Goal: Task Accomplishment & Management: Complete application form

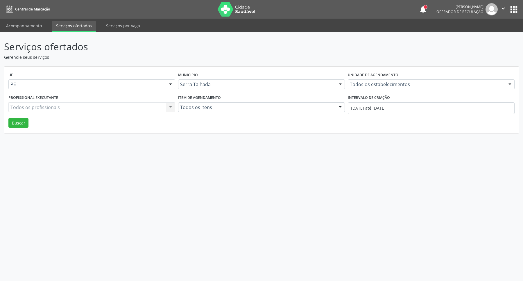
click at [513, 7] on button "apps" at bounding box center [514, 9] width 10 height 10
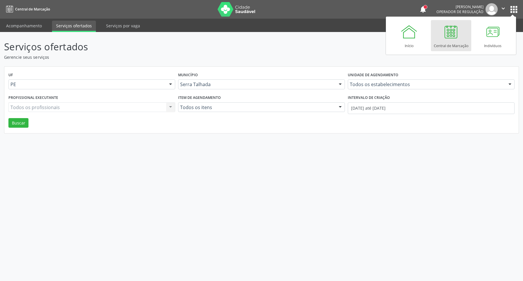
click at [442, 36] on div at bounding box center [450, 31] width 17 height 17
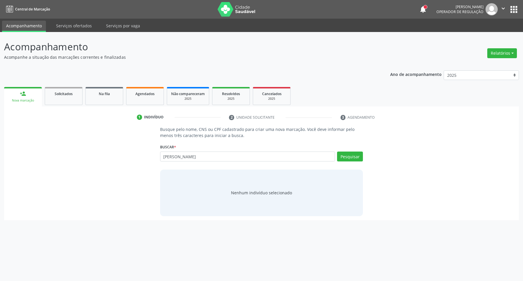
type input "[PERSON_NAME]"
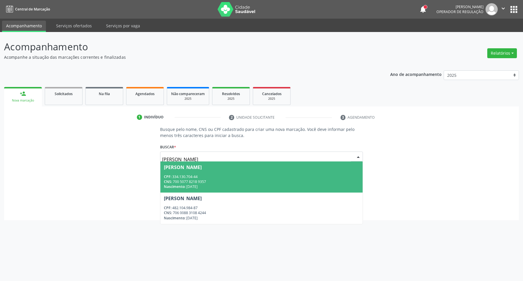
drag, startPoint x: 219, startPoint y: 156, endPoint x: 149, endPoint y: 156, distance: 70.6
click at [149, 156] on div "Busque pelo nome, CNS ou CPF cadastrado para criar uma nova marcação. Você deve…" at bounding box center [261, 171] width 507 height 90
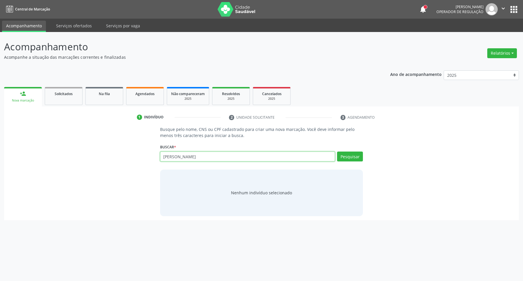
drag, startPoint x: 198, startPoint y: 158, endPoint x: 0, endPoint y: 160, distance: 197.7
click at [23, 162] on div "Busque pelo nome, CNS ou CPF cadastrado para criar uma nova marcação. Você deve…" at bounding box center [261, 171] width 507 height 90
paste input "708602562246785"
type input "708602562246785"
drag, startPoint x: 203, startPoint y: 157, endPoint x: 79, endPoint y: 158, distance: 123.8
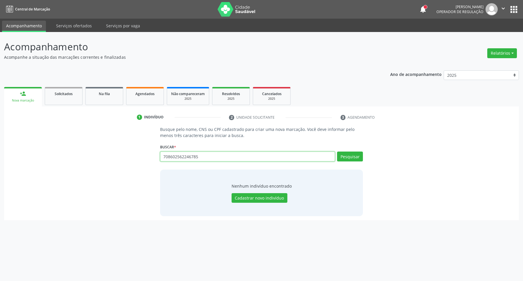
click at [81, 158] on div "Busque pelo nome, CNS ou CPF cadastrado para criar uma nova marcação. Você deve…" at bounding box center [261, 171] width 507 height 90
paste input "286.437.984-87"
type input "286.437.984-87"
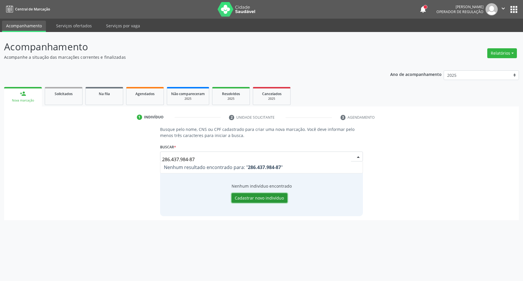
click at [238, 201] on button "Cadastrar novo indivíduo" at bounding box center [260, 198] width 56 height 10
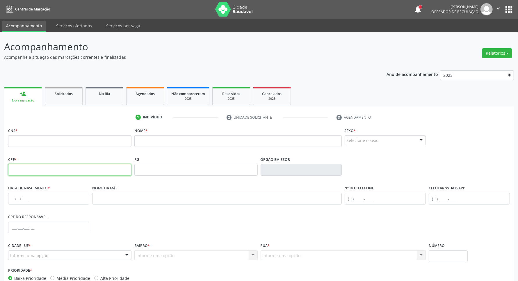
click at [27, 170] on input "text" at bounding box center [69, 170] width 123 height 12
paste input "286.437.984-87"
type input "286.437.984-87"
click at [119, 141] on input "text" at bounding box center [69, 141] width 123 height 12
paste input "708 6025 6224 6785"
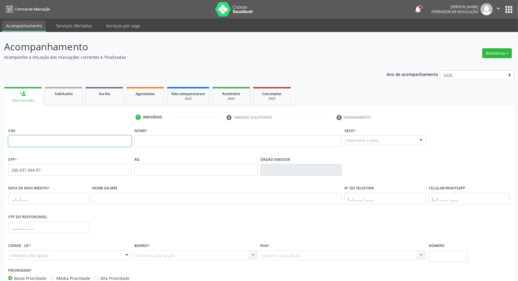
type input "708 6025 6224 6785"
click at [151, 142] on input "text" at bounding box center [237, 141] width 207 height 12
paste input "[PERSON_NAME]"
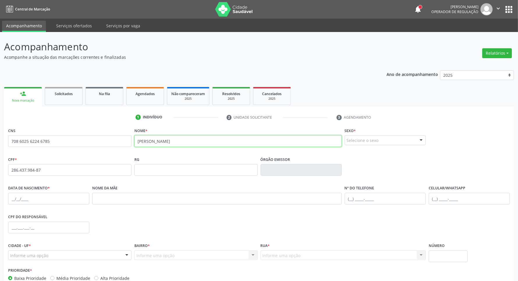
type input "[PERSON_NAME]"
click at [360, 140] on div "Selecione o sexo" at bounding box center [384, 140] width 81 height 10
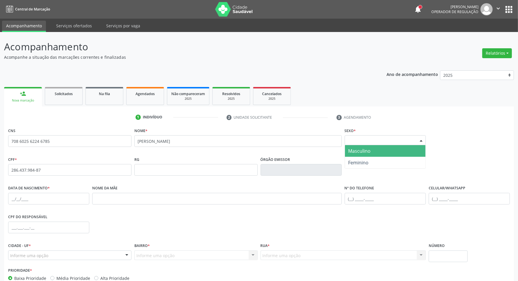
click at [356, 152] on span "Masculino" at bounding box center [359, 151] width 22 height 6
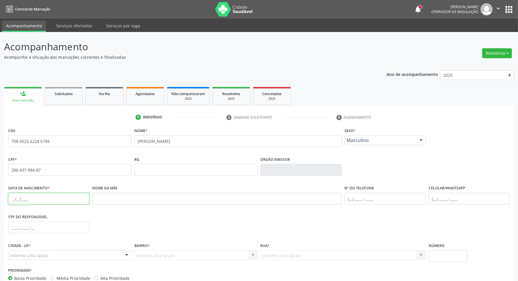
click at [29, 201] on input "text" at bounding box center [48, 199] width 81 height 12
paste input "[DATE]"
type input "[DATE]"
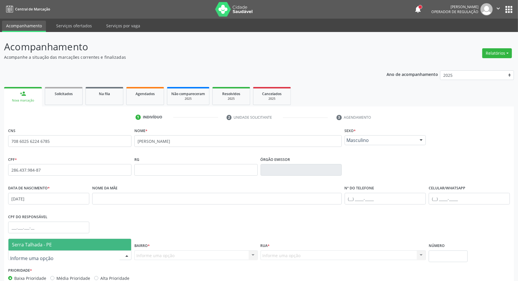
click at [26, 245] on span "Serra Talhada - PE" at bounding box center [32, 244] width 40 height 6
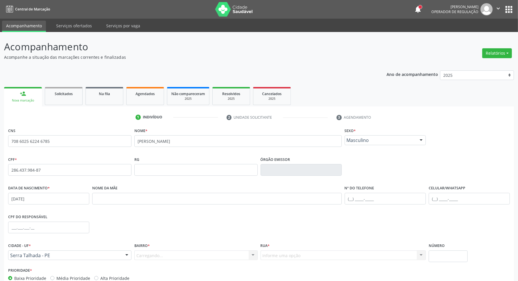
click at [155, 258] on div "Carregando... Nenhum resultado encontrado para: " " Nenhuma opção encontrada. D…" at bounding box center [195, 255] width 123 height 10
click at [155, 255] on div "Carregando... Nenhum resultado encontrado para: " " Nenhuma opção encontrada. D…" at bounding box center [195, 255] width 123 height 10
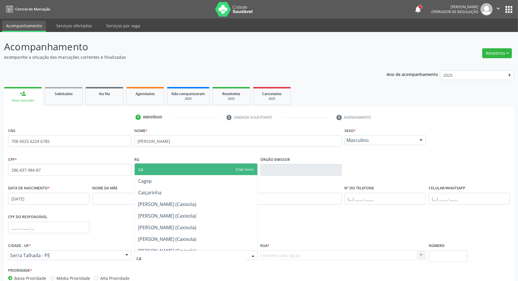
type input "cax"
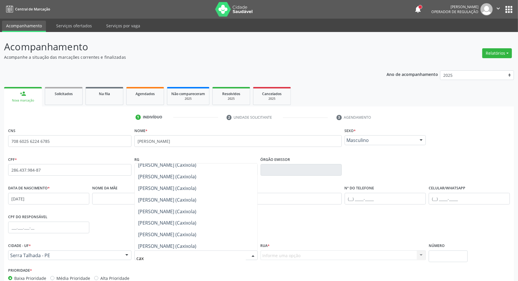
scroll to position [1126, 0]
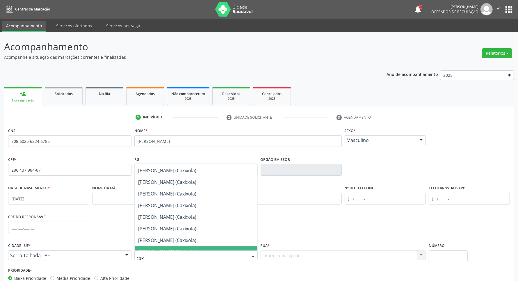
drag, startPoint x: 169, startPoint y: 252, endPoint x: 109, endPoint y: 251, distance: 59.3
click at [109, 251] on div "Cidade - UF * [GEOGRAPHIC_DATA] - PE [GEOGRAPHIC_DATA] - PE Nenhum resultado en…" at bounding box center [259, 253] width 504 height 25
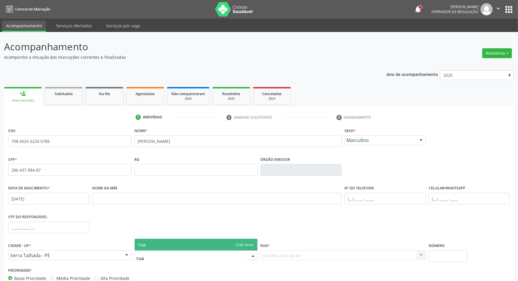
scroll to position [0, 0]
type input "r"
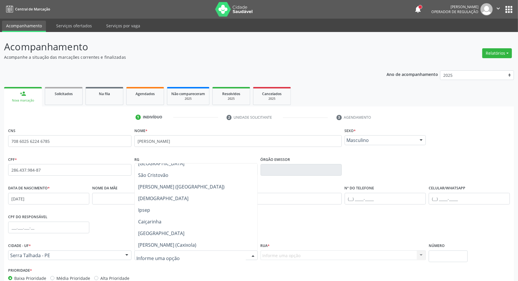
scroll to position [182, 0]
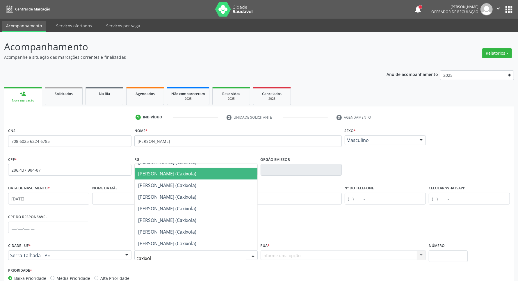
type input "caxixola"
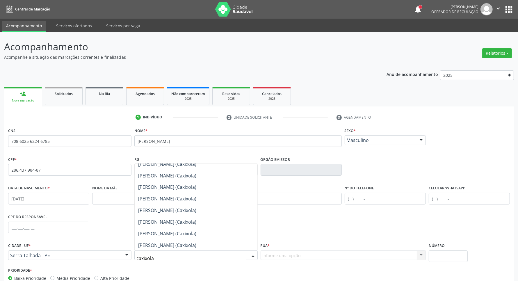
scroll to position [0, 0]
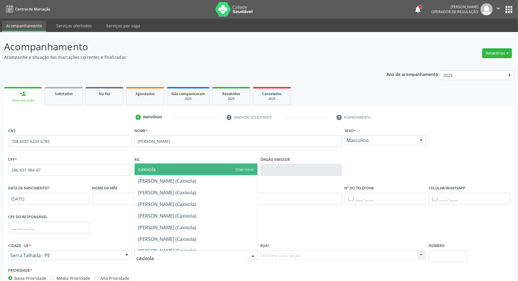
click at [148, 167] on span "caxixola" at bounding box center [146, 169] width 17 height 6
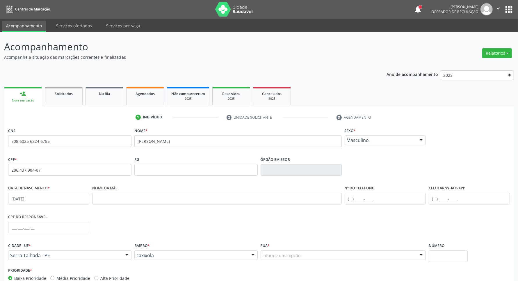
click at [298, 251] on div "Informe uma opção" at bounding box center [342, 255] width 165 height 10
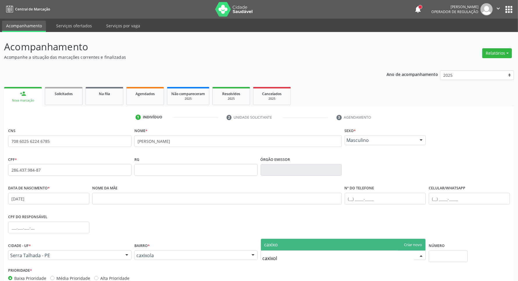
type input "caxixola"
click at [409, 245] on span "caxixola" at bounding box center [343, 245] width 165 height 12
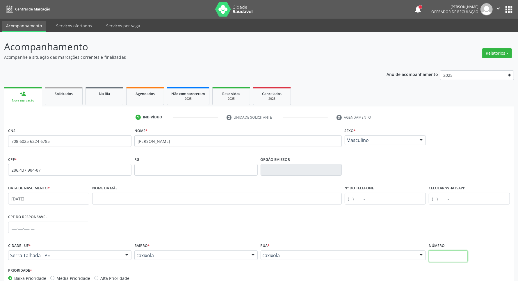
click at [430, 257] on input "text" at bounding box center [447, 256] width 39 height 12
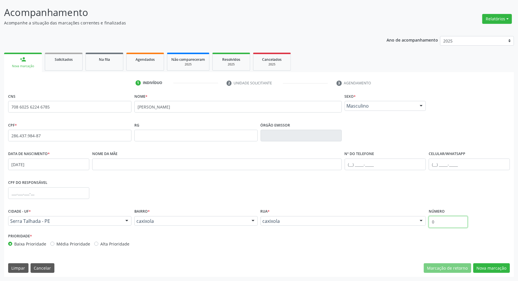
type input "0"
click at [499, 262] on div "CNS 708 6025 6224 6785 [GEOGRAPHIC_DATA] * [PERSON_NAME] * Masculino Masculino …" at bounding box center [259, 184] width 510 height 185
click at [497, 266] on button "Nova marcação" at bounding box center [491, 268] width 37 height 10
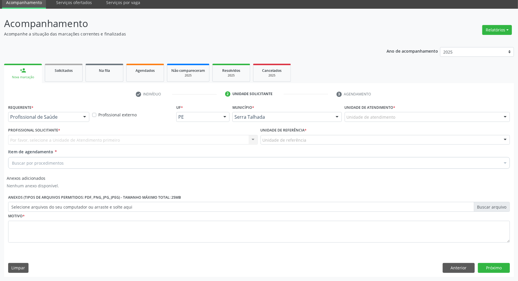
scroll to position [23, 0]
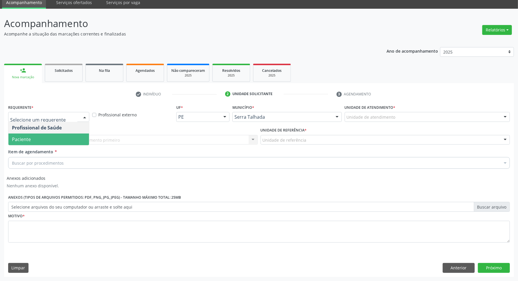
click at [30, 140] on span "Paciente" at bounding box center [21, 139] width 19 height 6
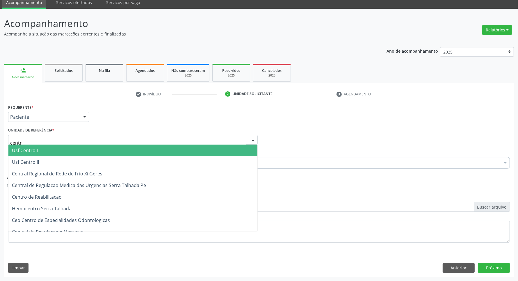
type input "centro"
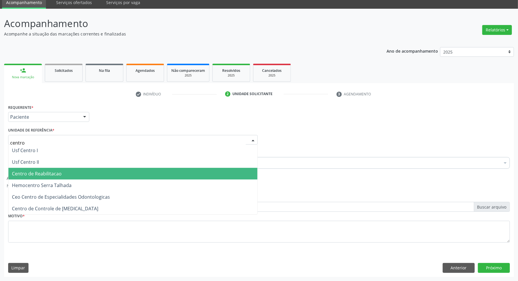
click at [48, 170] on span "Centro de Reabilitacao" at bounding box center [37, 173] width 50 height 6
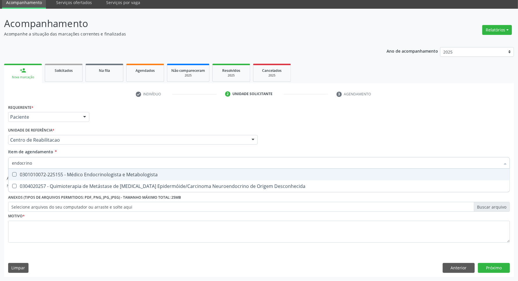
type input "endocrinol"
click at [52, 172] on div "0301010072-225155 - Médico Endocrinologista e Metabologista" at bounding box center [259, 174] width 494 height 5
checkbox Metabologista "true"
click at [43, 230] on div "Requerente * Paciente Profissional de Saúde Paciente Nenhum resultado encontrad…" at bounding box center [258, 177] width 501 height 148
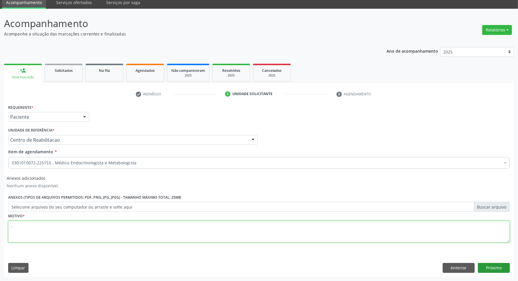
type textarea "."
click at [498, 266] on button "Próximo" at bounding box center [494, 268] width 32 height 10
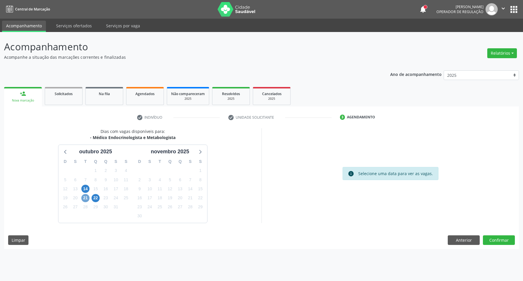
click at [88, 199] on span "21" at bounding box center [85, 198] width 8 height 8
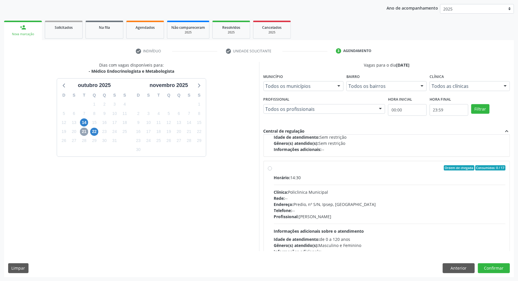
scroll to position [194, 0]
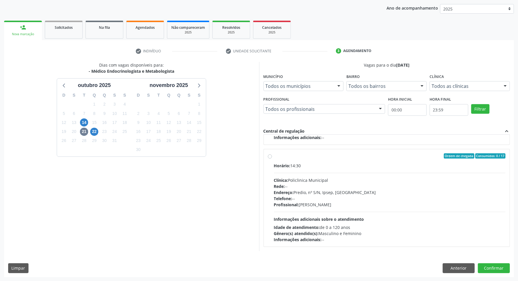
click at [354, 188] on div "Rede: --" at bounding box center [390, 186] width 232 height 6
click at [272, 158] on input "Ordem de chegada Consumidos: 0 / 17 Horário: 14:30 Clínica: Policlinica Municip…" at bounding box center [270, 155] width 4 height 5
radio input "true"
click at [501, 266] on button "Confirmar" at bounding box center [494, 268] width 32 height 10
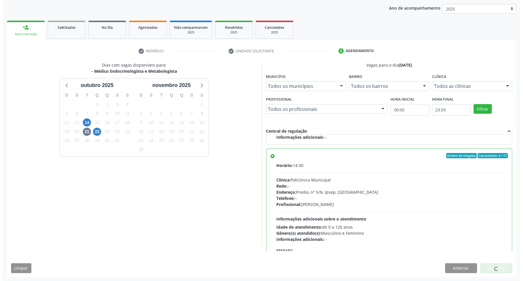
scroll to position [0, 0]
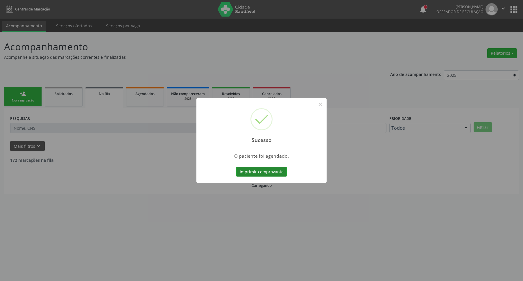
click at [269, 171] on button "Imprimir comprovante" at bounding box center [261, 172] width 51 height 10
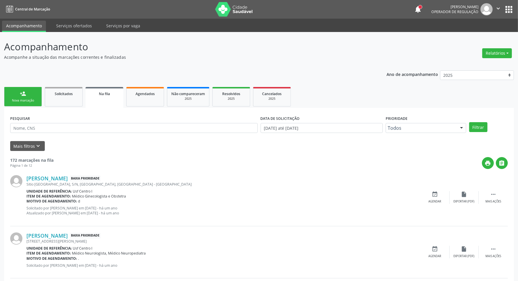
click at [18, 95] on link "person_add Nova marcação" at bounding box center [23, 96] width 38 height 19
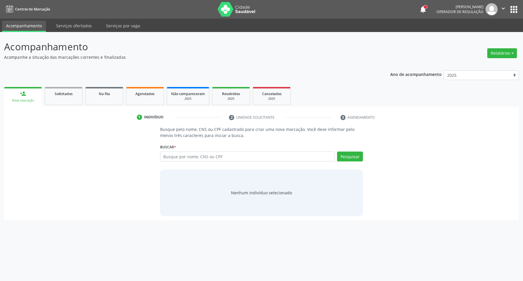
click at [236, 162] on div "Busque por nome, CNS ou CPF Nenhum resultado encontrado para: " " Digite nome, …" at bounding box center [261, 158] width 203 height 14
click at [236, 160] on input "text" at bounding box center [247, 156] width 175 height 10
